Goal: Communication & Community: Answer question/provide support

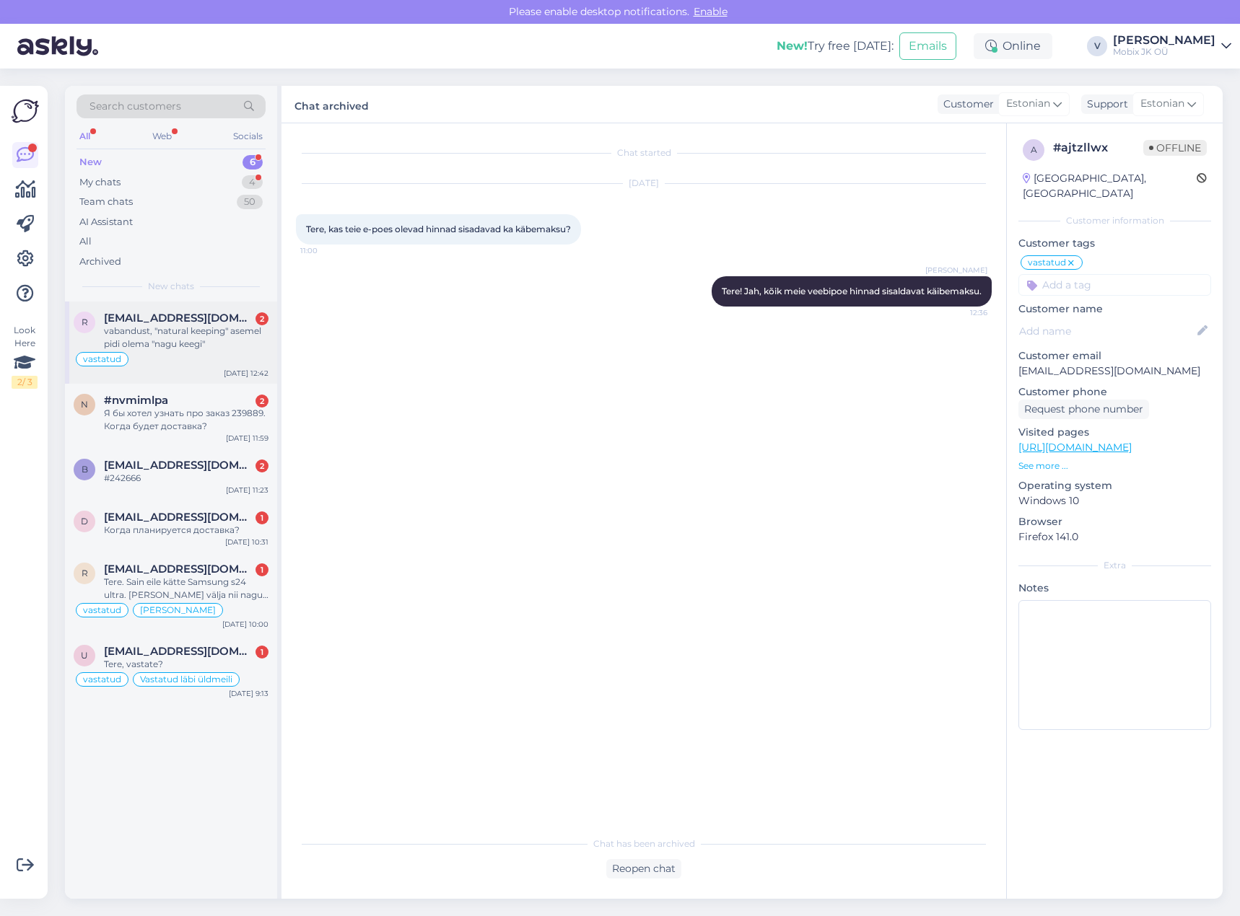
click at [210, 343] on div "vabandust, "natural keeping" asemel pidi olema "nagu keegi"" at bounding box center [186, 338] width 164 height 26
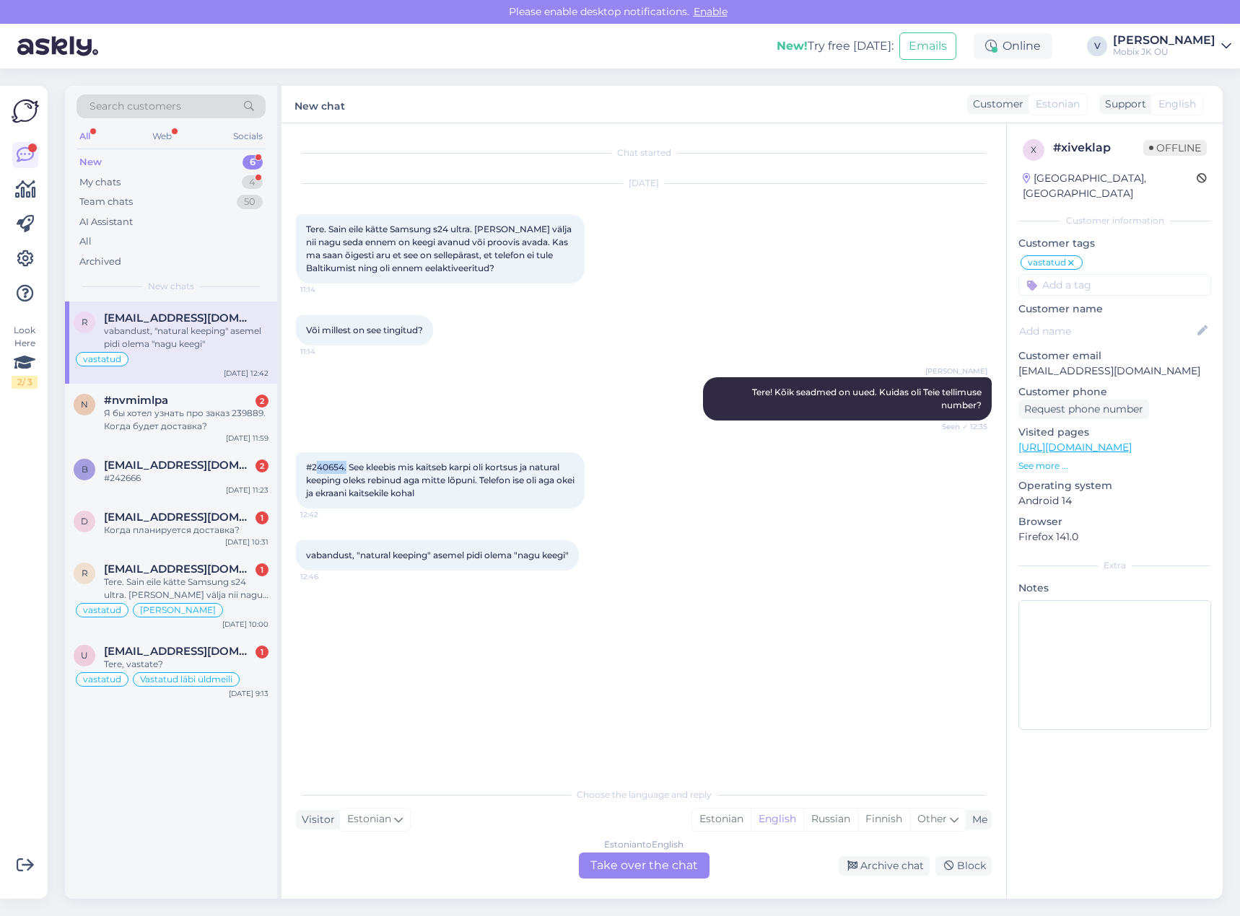
drag, startPoint x: 330, startPoint y: 465, endPoint x: 362, endPoint y: 463, distance: 31.8
click at [362, 463] on span "#240654. See kleebis mis kaitseb karpi oli kortsus ja natural keeping oleks reb…" at bounding box center [441, 480] width 271 height 37
copy span "240654"
click at [713, 821] on div "Estonian" at bounding box center [721, 820] width 58 height 22
click at [687, 856] on div "Estonian to Estonian Take over the chat" at bounding box center [644, 866] width 131 height 26
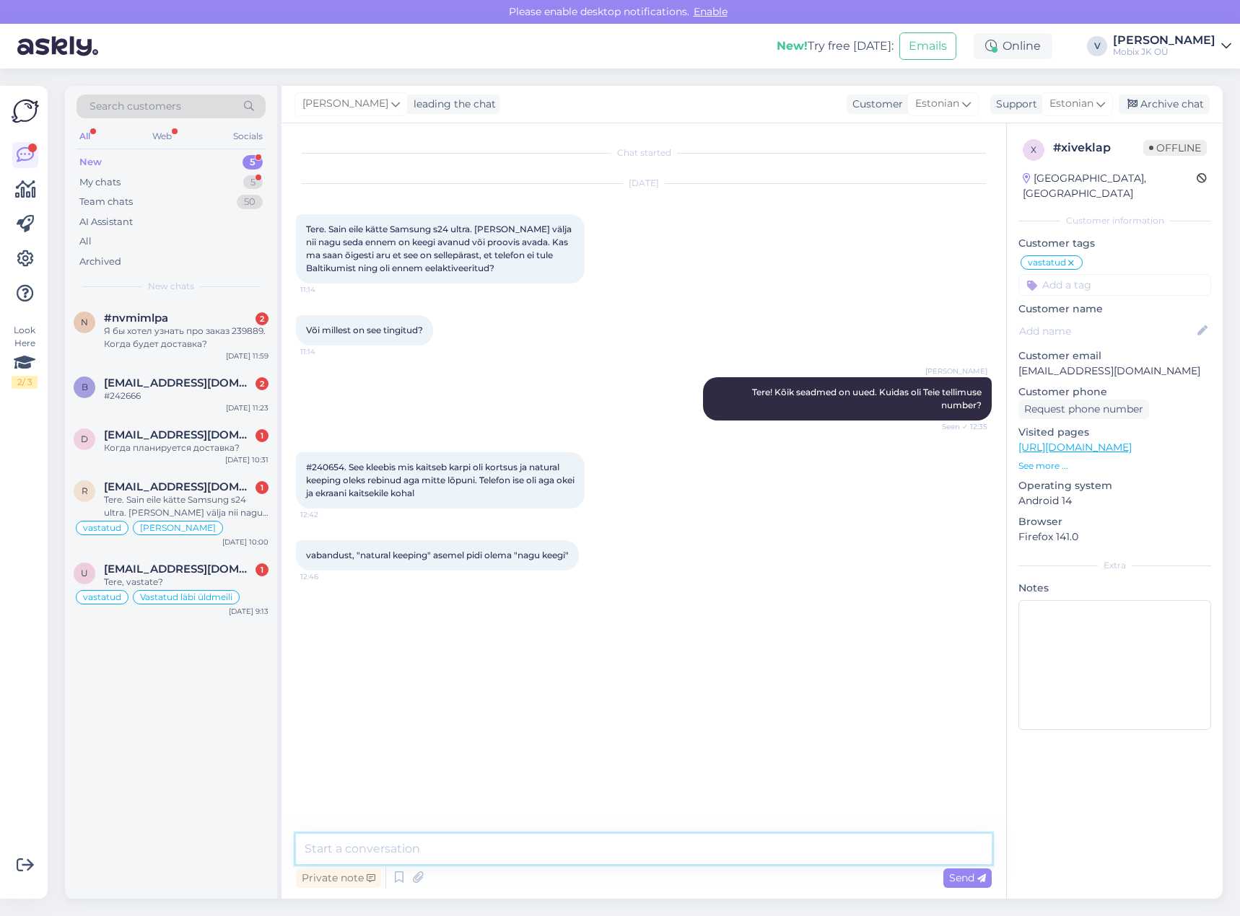
click at [686, 852] on textarea at bounding box center [644, 849] width 696 height 30
click at [452, 848] on textarea "Tere!" at bounding box center [644, 849] width 696 height 30
click at [427, 850] on textarea "Tänan, tundub, et teelefoni karp/" at bounding box center [644, 849] width 696 height 30
click at [534, 849] on textarea "Tänan, tundub, et telefoni karp/" at bounding box center [644, 849] width 696 height 30
type textarea "Tänan, tundub, et telefoni karp/kleebised olid veidi rikutud transpordimisel"
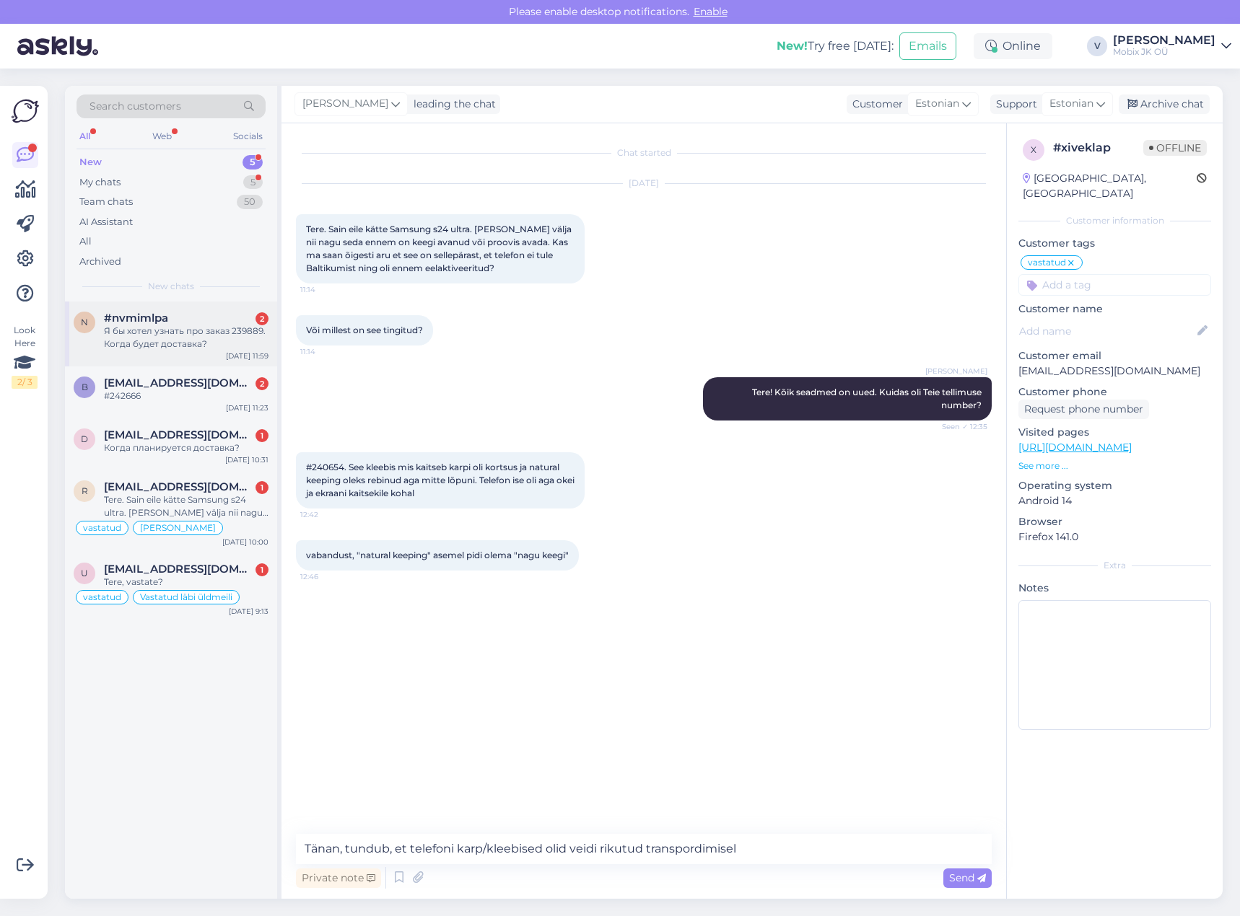
click at [198, 320] on div "#nvmimlpa 2" at bounding box center [186, 318] width 164 height 13
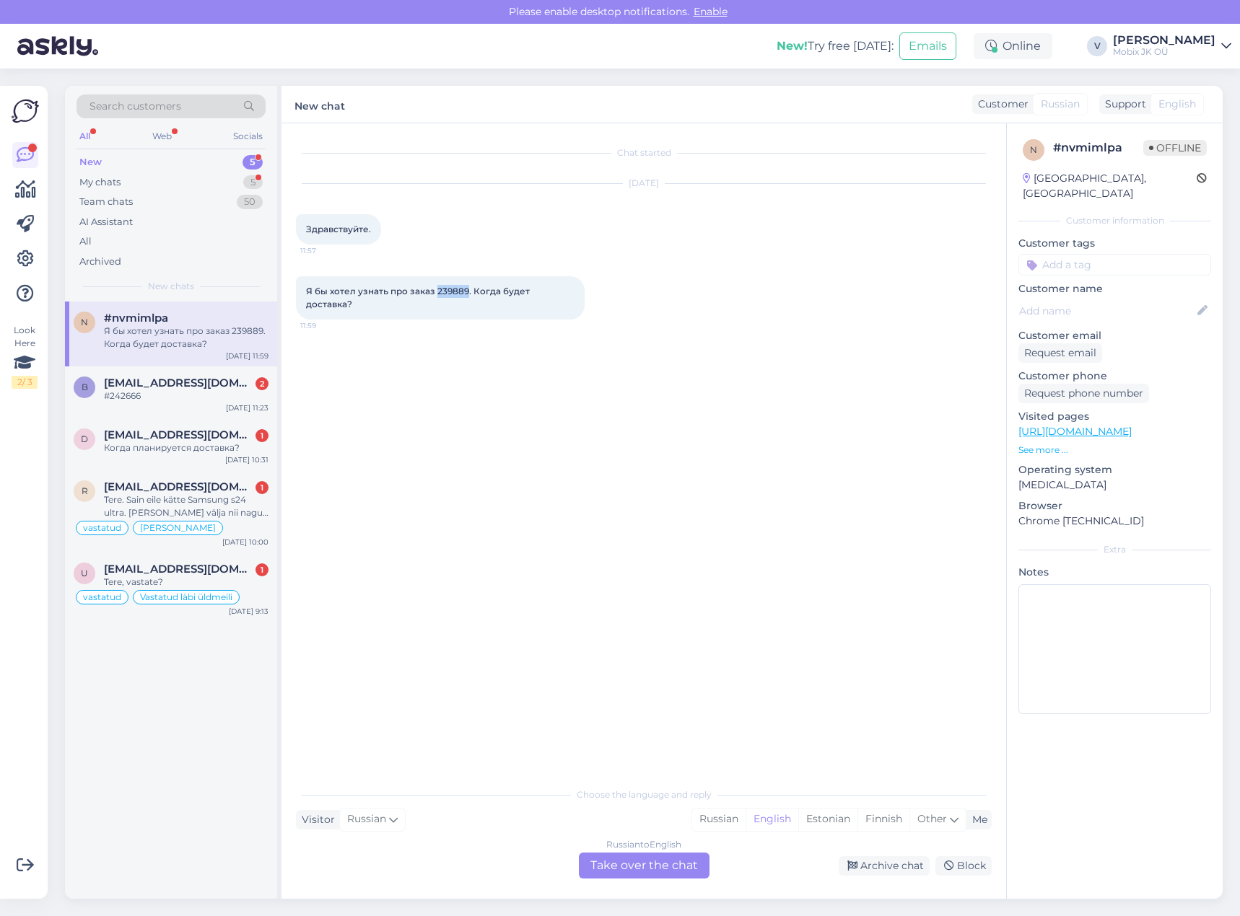
drag, startPoint x: 435, startPoint y: 287, endPoint x: 465, endPoint y: 291, distance: 30.6
click at [465, 291] on span "Я бы хотел узнать про заказ 239889. Когда будет доставка?" at bounding box center [419, 298] width 226 height 24
copy span "239889"
click at [721, 813] on div "Russian" at bounding box center [718, 820] width 53 height 22
click at [670, 861] on div "Russian to Russian Take over the chat" at bounding box center [644, 866] width 131 height 26
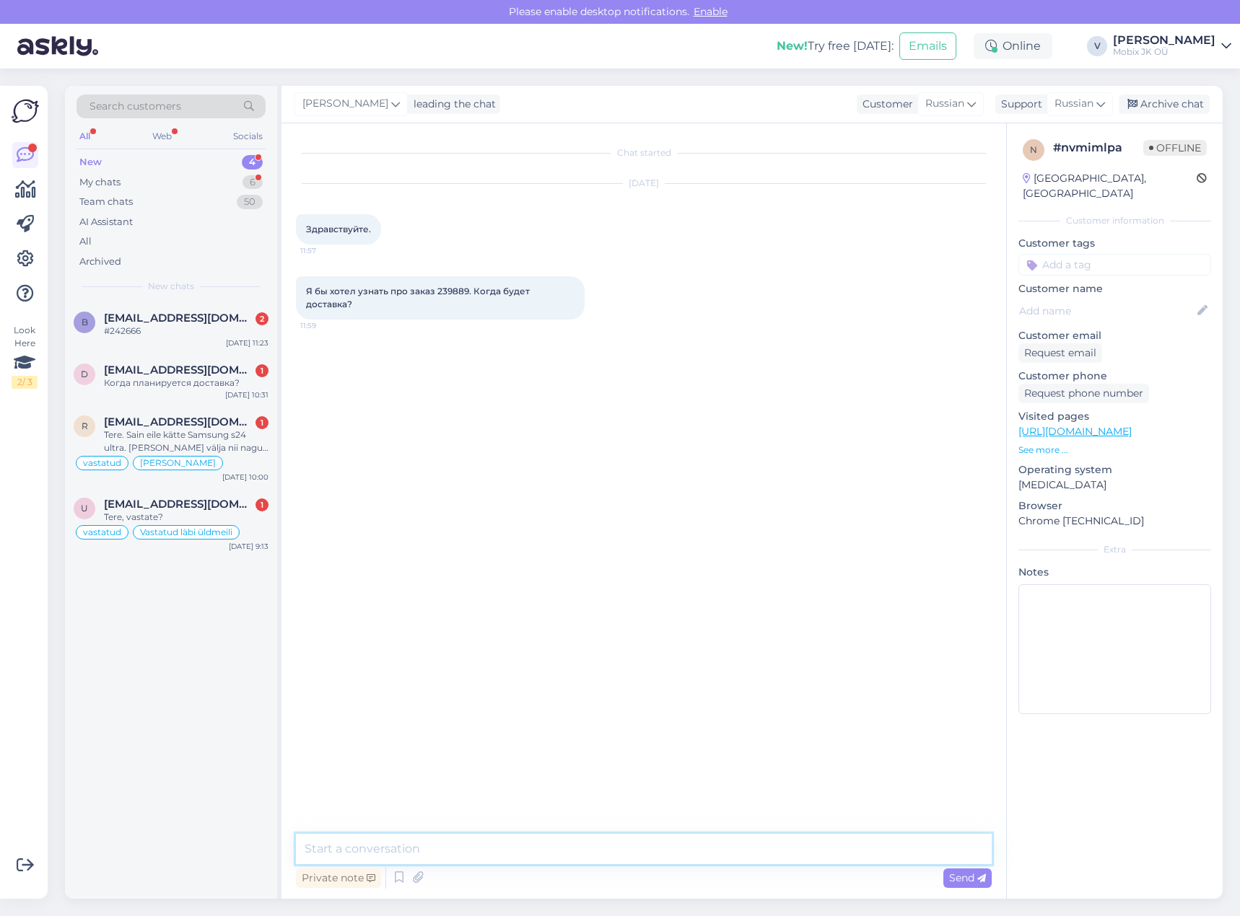
click at [668, 852] on textarea at bounding box center [644, 849] width 696 height 30
type textarea "Здравствуйте!"
click at [641, 848] on textarea at bounding box center [644, 849] width 696 height 30
paste textarea "Xiaomi 15 Pro 1TB Gray CN"
drag, startPoint x: 586, startPoint y: 850, endPoint x: 218, endPoint y: 820, distance: 369.2
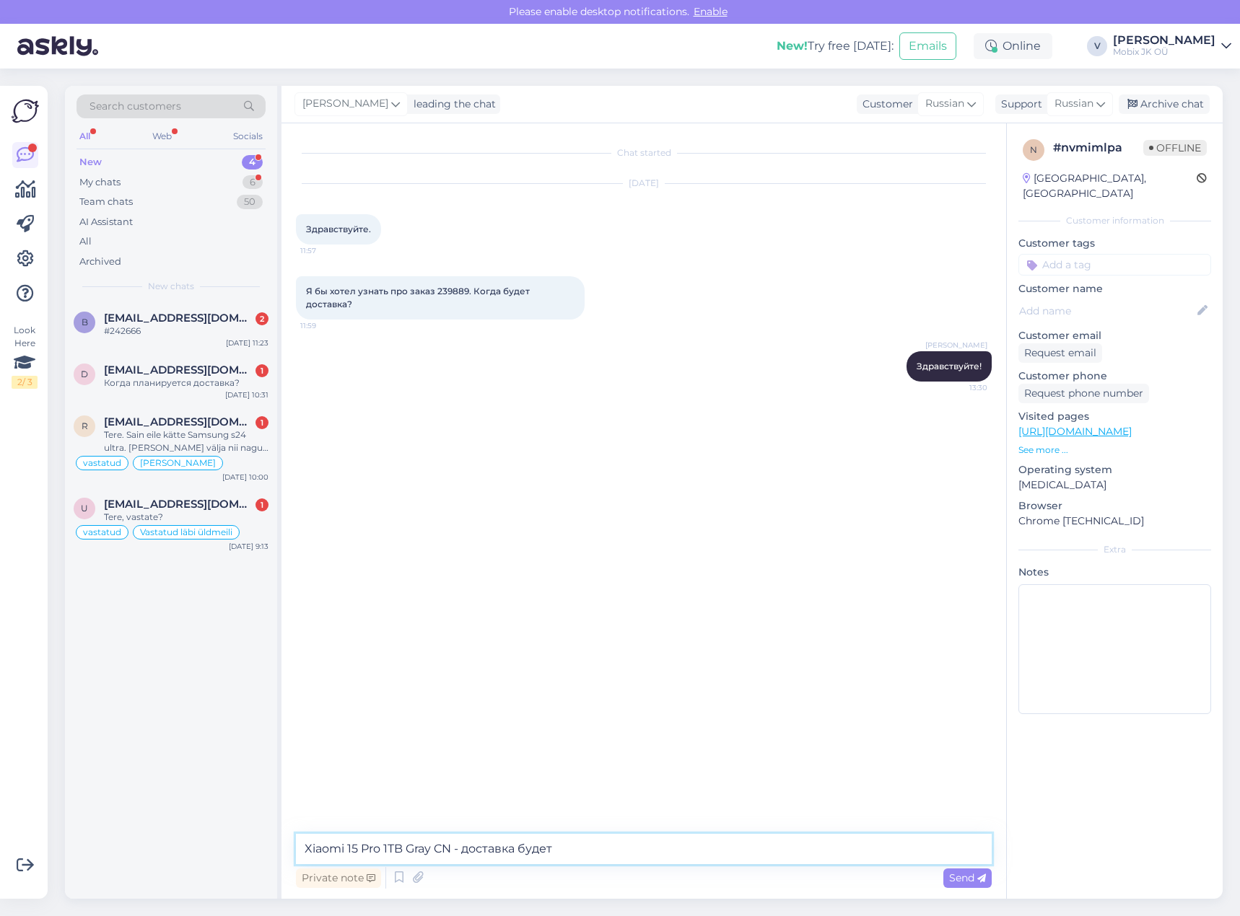
click at [219, 820] on div "Search customers All Web Socials New 4 My chats 6 Team chats 50 AI Assistant Al…" at bounding box center [643, 492] width 1157 height 813
click at [591, 857] on textarea "Xiaomi 15 Pro 1TB Gray CN - доставка будет" at bounding box center [644, 849] width 696 height 30
type textarea "Xiaomi 15 Pro 1TB Gray CN - доставка будет скорее всего в начале следующей неде…"
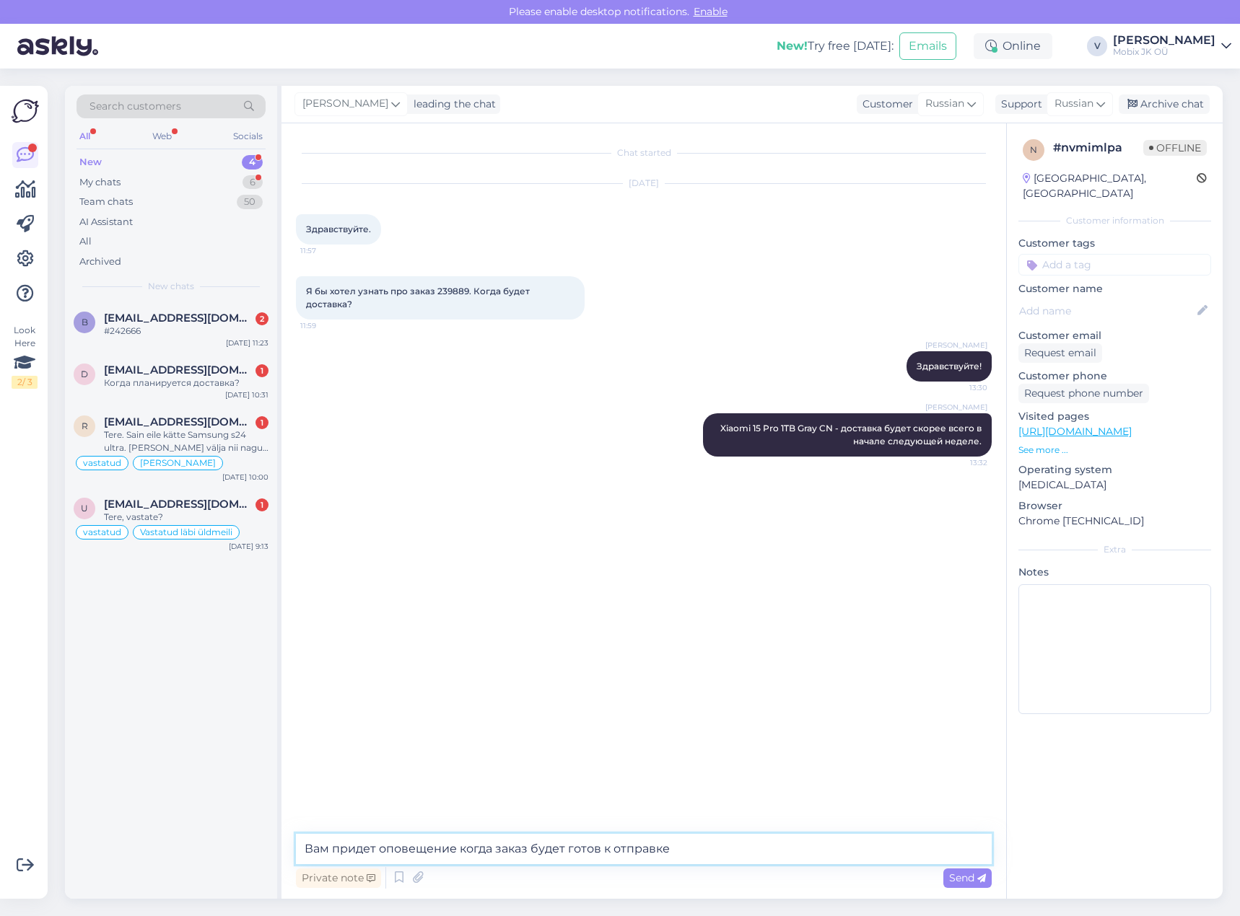
type textarea "Вам придет оповещение когда заказ будет готов к отправке."
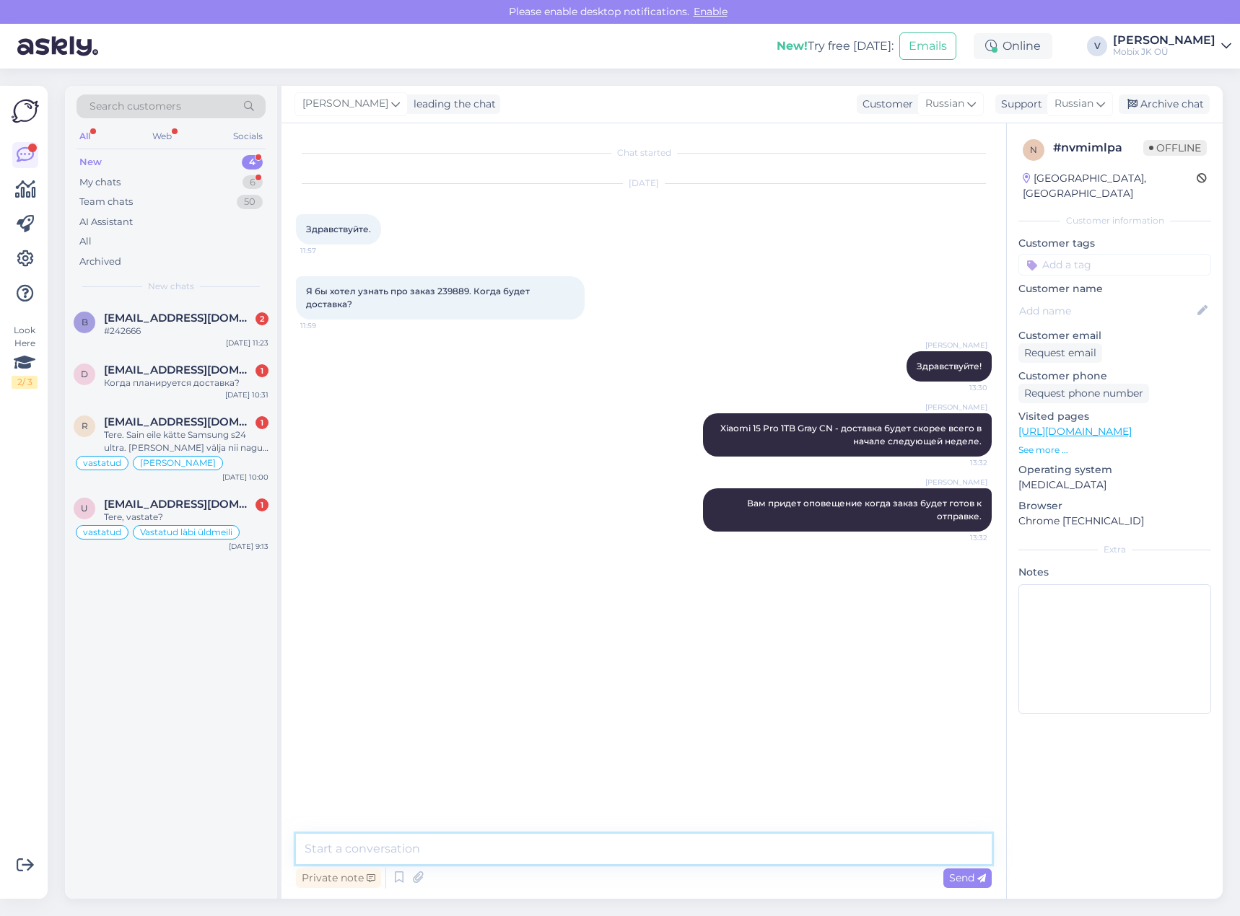
click at [654, 856] on textarea at bounding box center [644, 849] width 696 height 30
type textarea "Извините, придет оповещение когда заказ будет готов к получению"
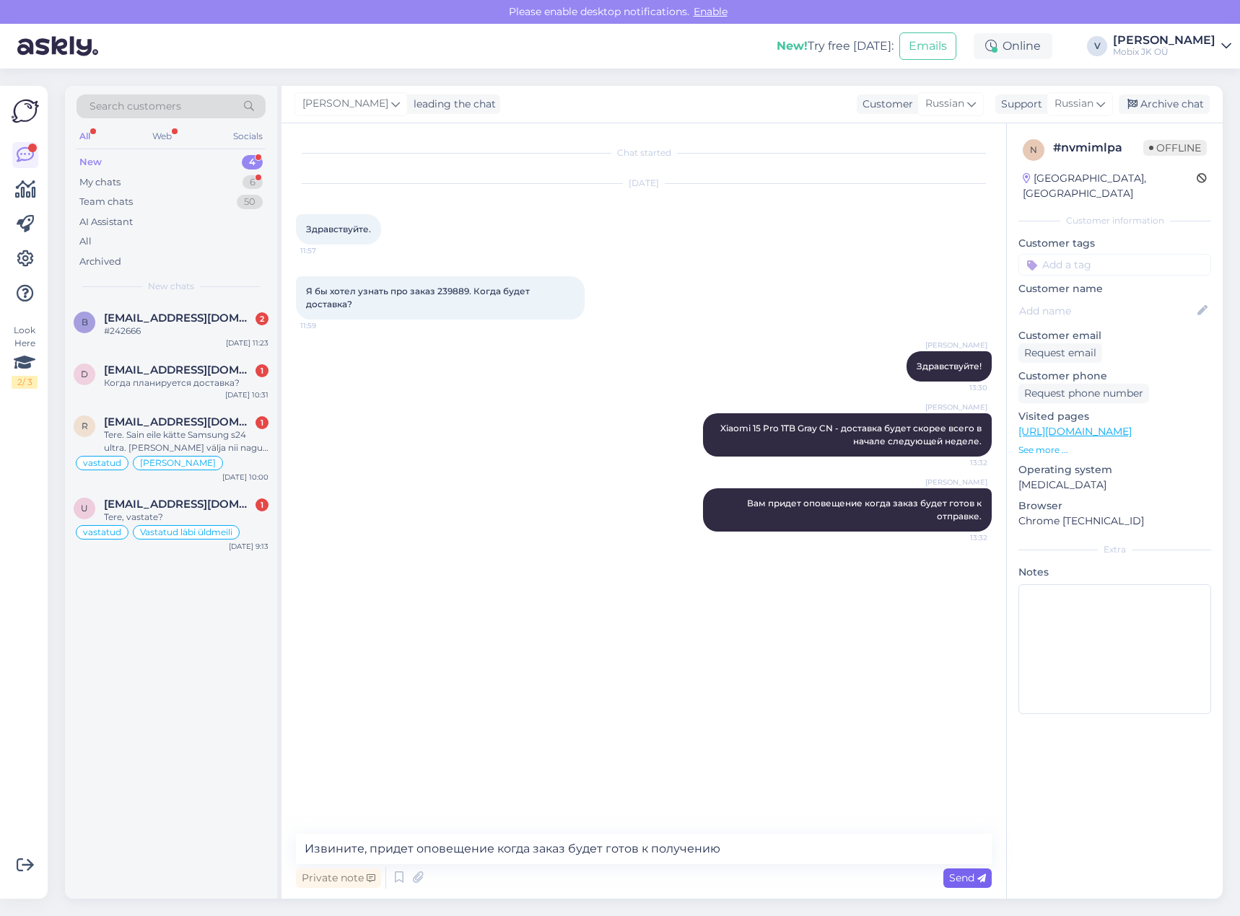
click at [964, 872] on span "Send" at bounding box center [967, 878] width 37 height 13
